Goal: Transaction & Acquisition: Download file/media

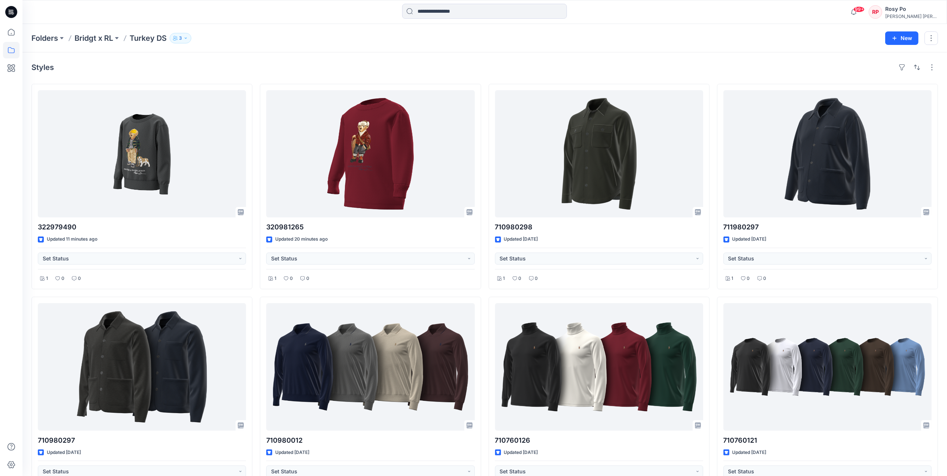
click at [365, 40] on div "Folders Bridgt x RL Turkey DS 3" at bounding box center [455, 38] width 848 height 10
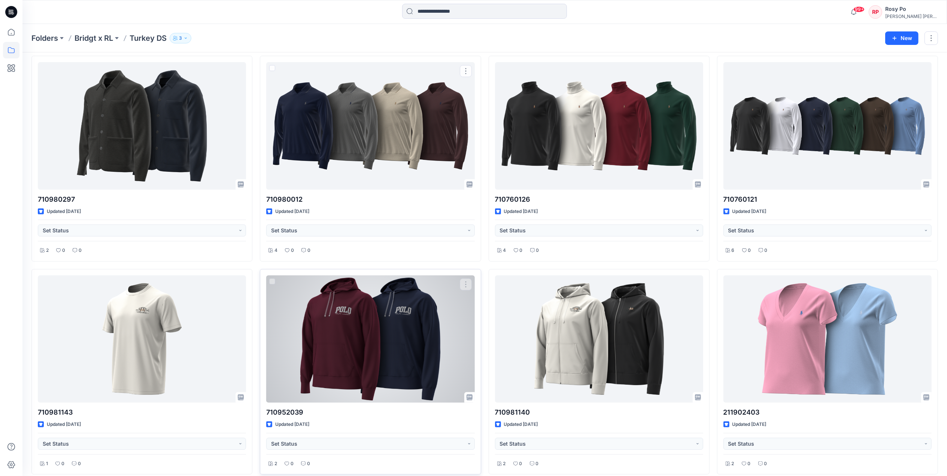
scroll to position [277, 0]
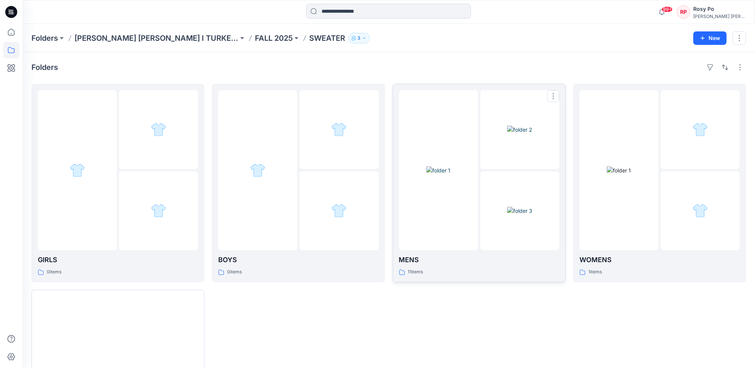
click at [483, 267] on div "MENS 11 items" at bounding box center [479, 265] width 160 height 21
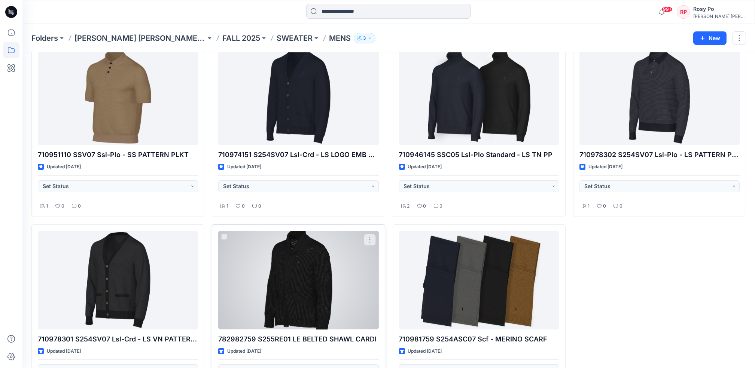
scroll to position [270, 0]
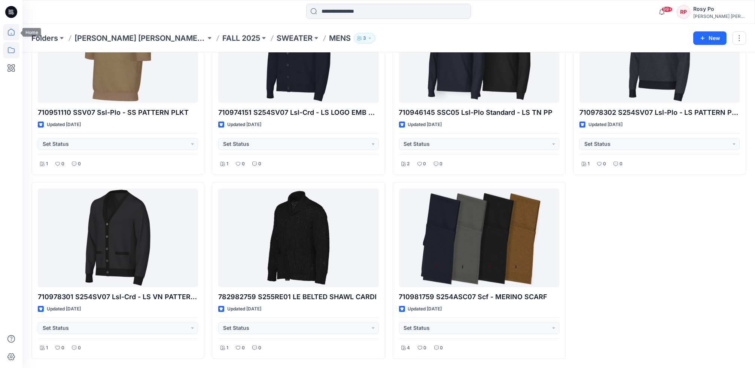
click at [13, 38] on icon at bounding box center [11, 32] width 16 height 16
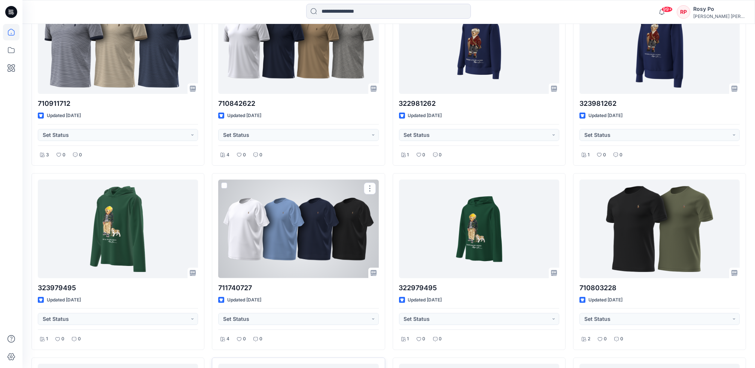
scroll to position [1111, 0]
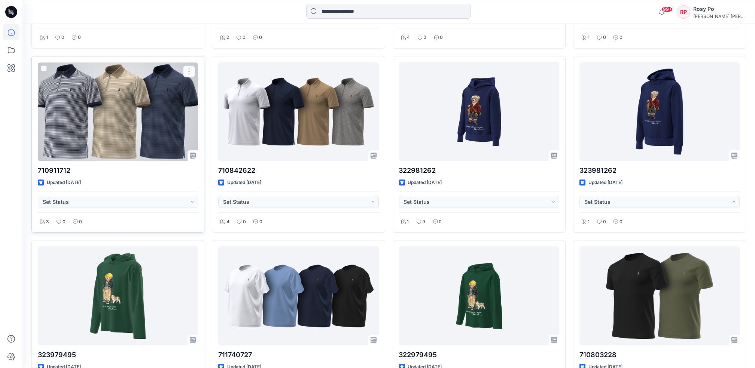
click at [134, 111] on div at bounding box center [118, 112] width 160 height 98
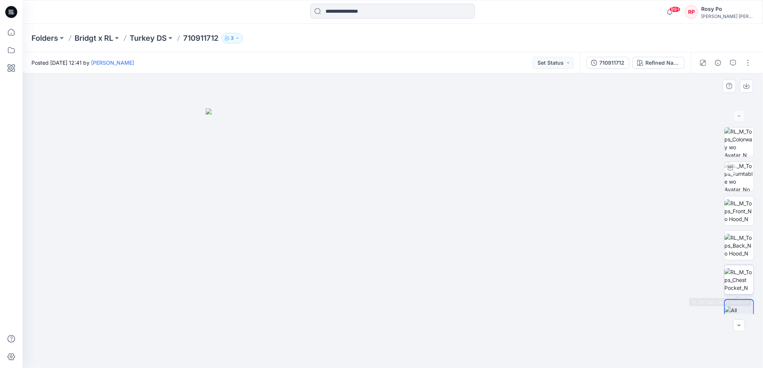
click at [742, 288] on img at bounding box center [738, 280] width 29 height 24
drag, startPoint x: 183, startPoint y: 37, endPoint x: 224, endPoint y: 42, distance: 40.8
click at [224, 42] on div "Folders Bridgt x RL Turkey DS 710911712 3" at bounding box center [363, 38] width 664 height 10
copy div "710911712 3"
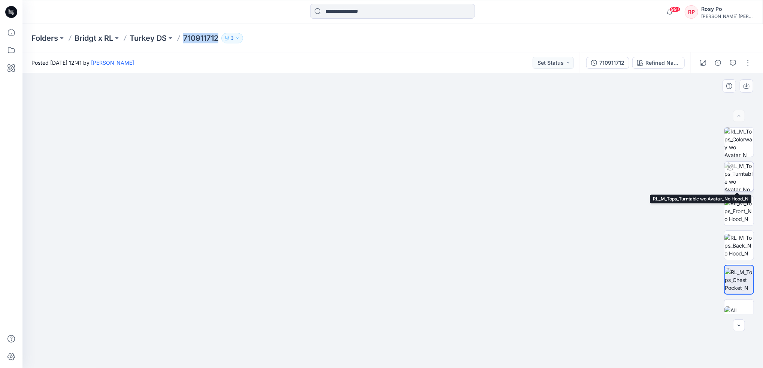
click at [733, 176] on img at bounding box center [738, 176] width 29 height 29
click at [741, 279] on img at bounding box center [738, 280] width 29 height 24
click at [742, 307] on img at bounding box center [738, 315] width 29 height 16
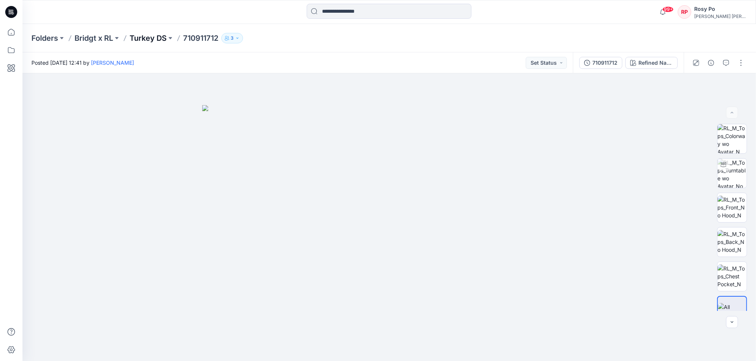
click at [138, 36] on p "Turkey DS" at bounding box center [148, 38] width 37 height 10
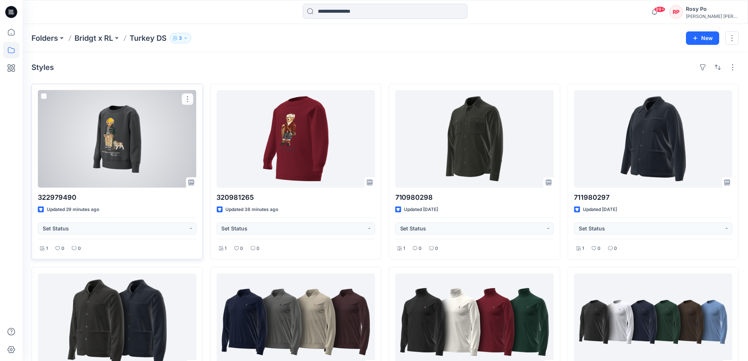
click at [104, 140] on div at bounding box center [117, 139] width 159 height 98
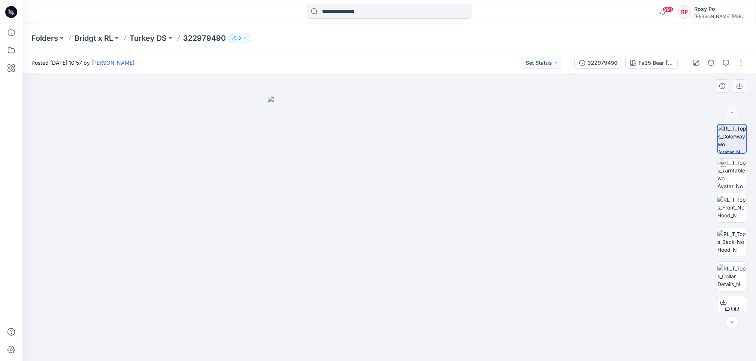
click at [391, 244] on img at bounding box center [389, 229] width 243 height 266
click at [710, 61] on icon "button" at bounding box center [711, 63] width 6 height 6
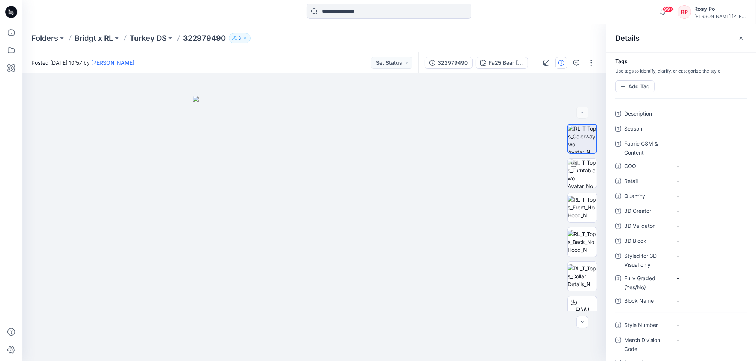
drag, startPoint x: 318, startPoint y: 38, endPoint x: 274, endPoint y: 38, distance: 44.2
click at [318, 38] on div "Folders Bridgt x RL Turkey DS 322979490 3" at bounding box center [359, 38] width 657 height 10
click at [317, 236] on img at bounding box center [314, 229] width 243 height 266
click at [584, 282] on img at bounding box center [582, 277] width 29 height 24
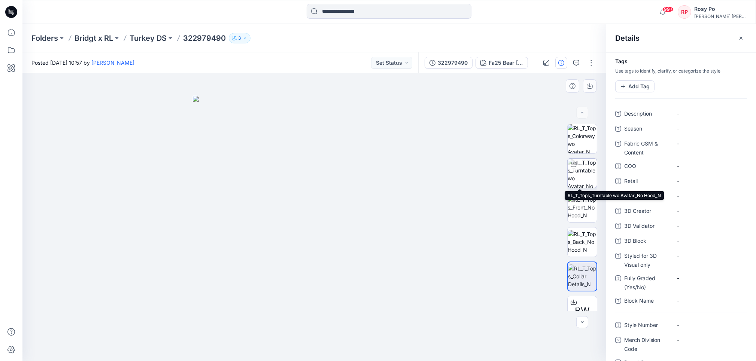
click at [580, 166] on img at bounding box center [582, 173] width 29 height 29
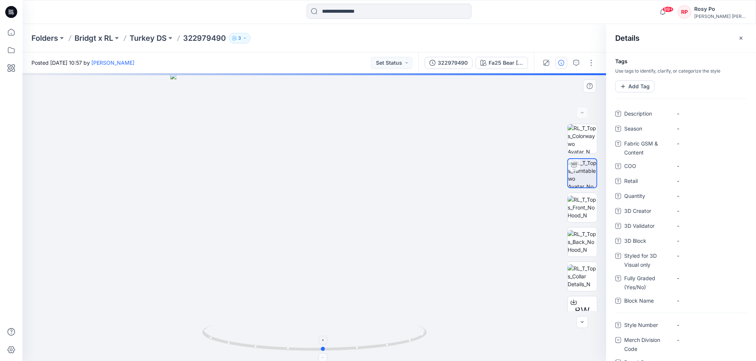
drag, startPoint x: 342, startPoint y: 352, endPoint x: 351, endPoint y: 343, distance: 12.2
click at [351, 343] on icon at bounding box center [315, 339] width 227 height 28
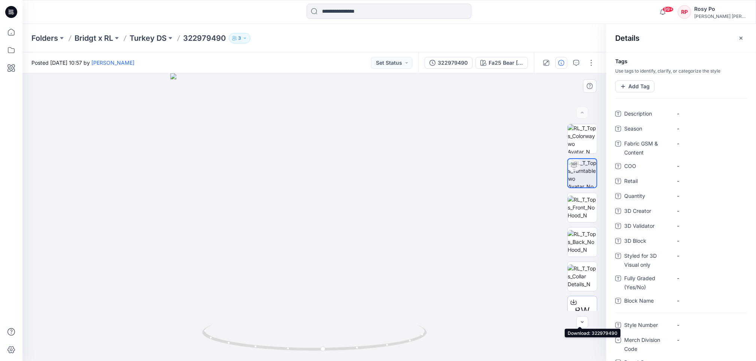
click at [572, 301] on icon at bounding box center [574, 303] width 6 height 6
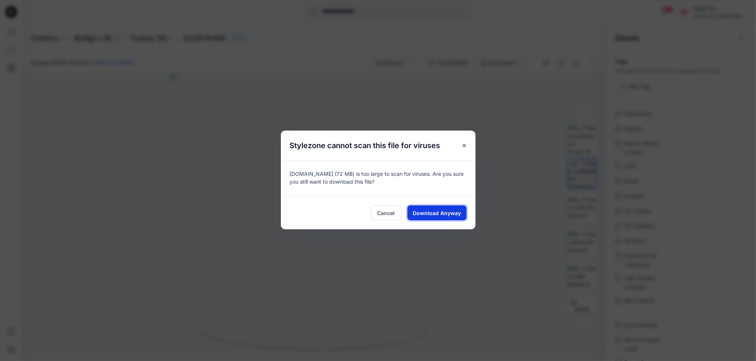
click at [438, 209] on button "Download Anyway" at bounding box center [436, 213] width 59 height 15
